Goal: Task Accomplishment & Management: Manage account settings

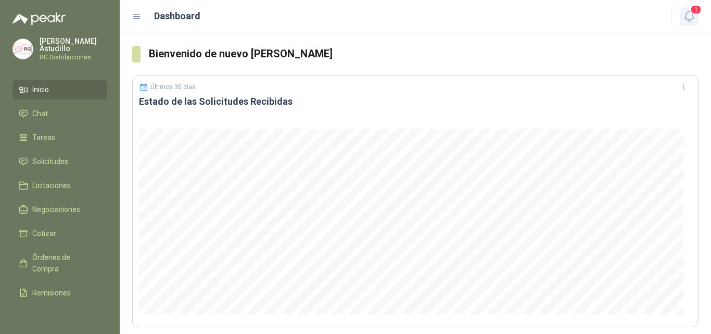
click at [685, 22] on icon "button" at bounding box center [689, 16] width 13 height 13
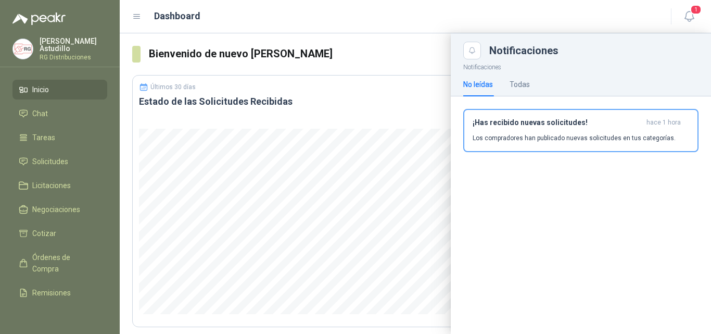
click at [570, 129] on div "¡Has recibido nuevas solicitudes! hace 1 hora Los compradores han publicado nue…" at bounding box center [581, 130] width 217 height 24
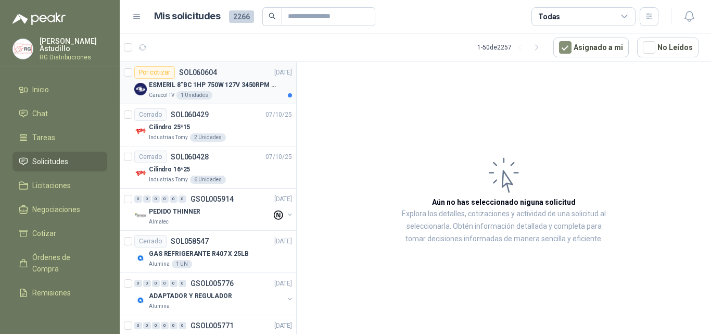
click at [238, 83] on p "ESMERIL 8"BC 1HP 750W 127V 3450RPM URREA" at bounding box center [214, 85] width 130 height 10
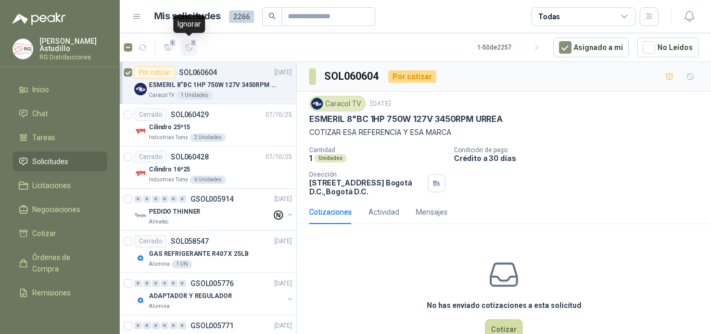
click at [187, 46] on icon "button" at bounding box center [189, 47] width 9 height 9
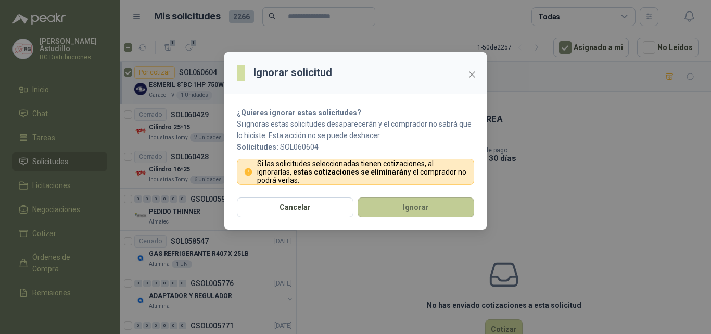
click at [387, 217] on button "Ignorar" at bounding box center [416, 207] width 117 height 20
